Goal: Check status

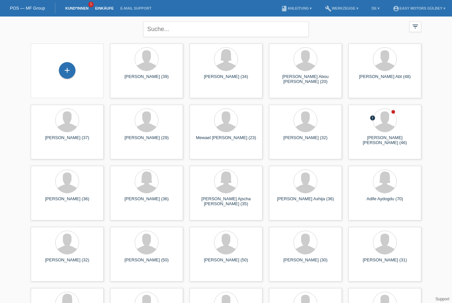
click at [106, 10] on link "Einkäufe" at bounding box center [104, 8] width 25 height 4
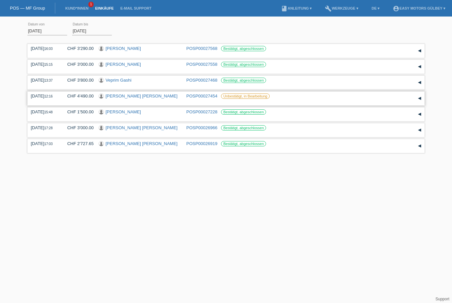
click at [255, 99] on label "Unbestätigt, in Bearbeitung" at bounding box center [245, 96] width 49 height 5
click at [150, 99] on link "[PERSON_NAME]" at bounding box center [142, 96] width 72 height 5
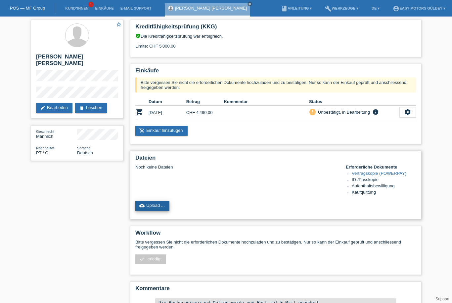
click at [158, 211] on link "cloud_upload Upload ..." at bounding box center [152, 206] width 34 height 10
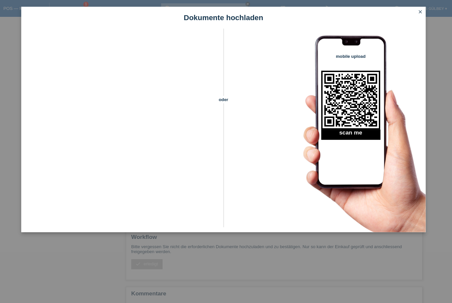
click at [416, 12] on icon "close" at bounding box center [418, 11] width 5 height 5
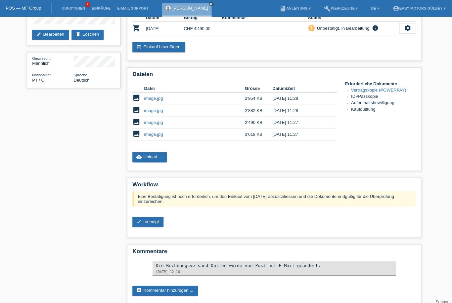
scroll to position [67, 0]
click at [149, 222] on span "erledigt" at bounding box center [155, 219] width 14 height 5
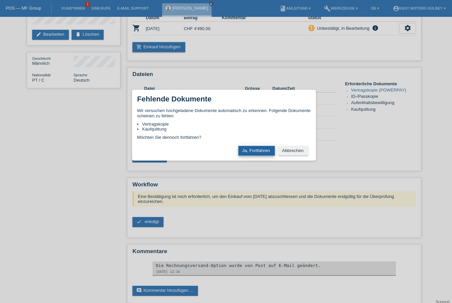
click at [262, 154] on button "Ja, Fortfahren" at bounding box center [258, 150] width 36 height 10
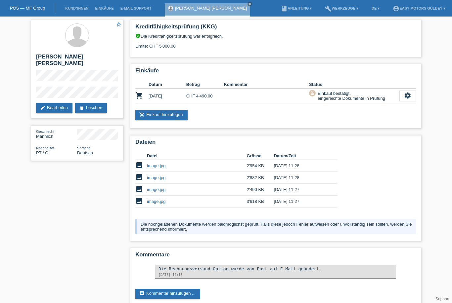
scroll to position [26, 4]
